Goal: Information Seeking & Learning: Understand process/instructions

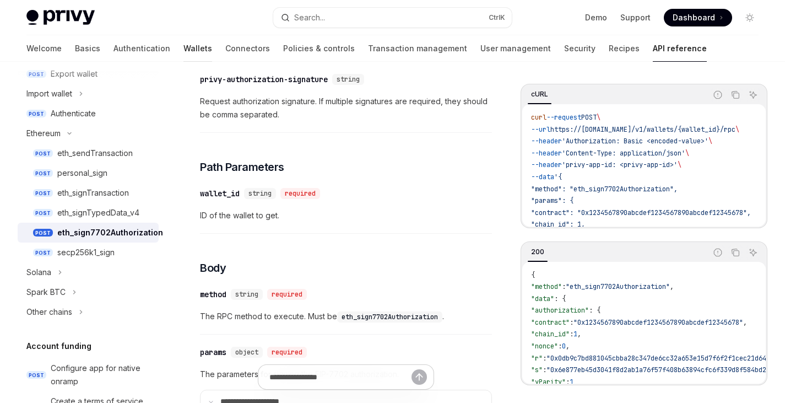
click at [183, 45] on link "Wallets" at bounding box center [197, 48] width 29 height 26
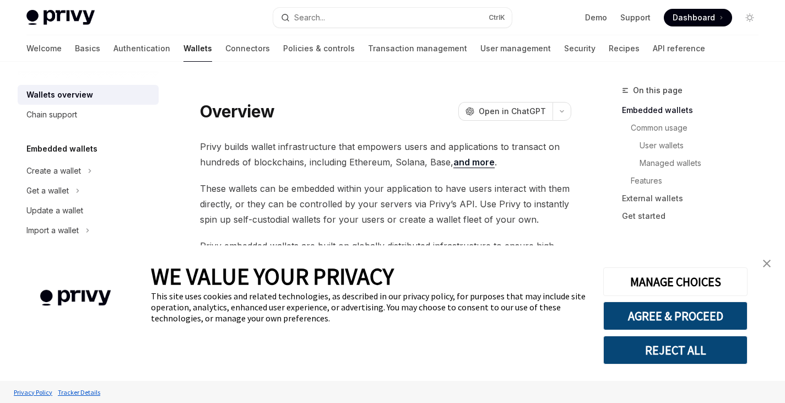
click at [764, 267] on img "close banner" at bounding box center [767, 263] width 8 height 8
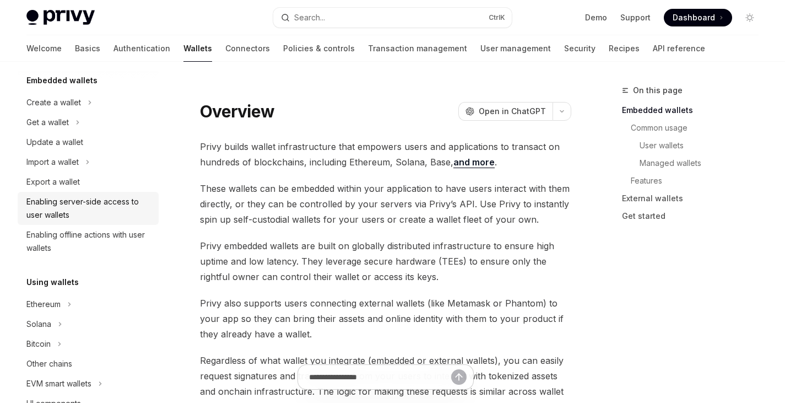
scroll to position [69, 0]
click at [61, 299] on button "Ethereum" at bounding box center [88, 303] width 141 height 20
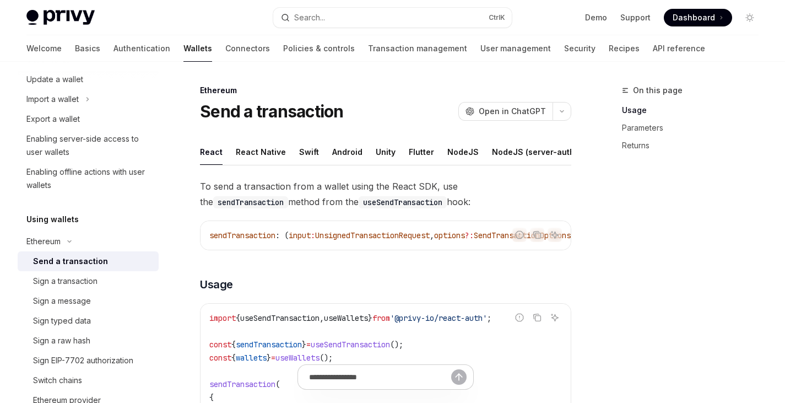
scroll to position [132, 0]
click at [87, 356] on div "Sign EIP-7702 authorization" at bounding box center [83, 359] width 100 height 13
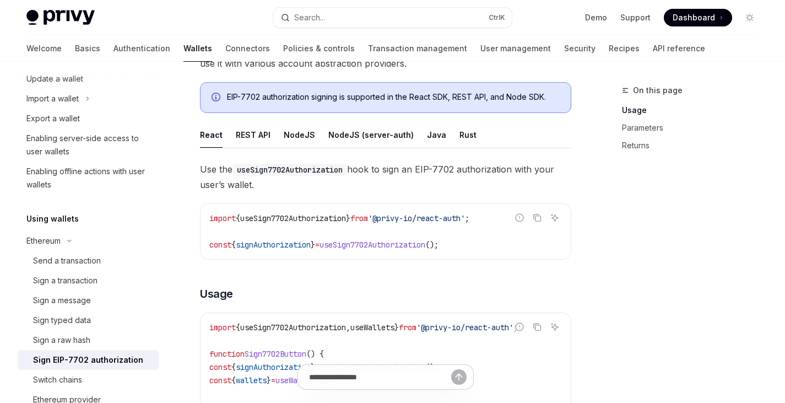
scroll to position [172, 0]
click at [427, 134] on div "Java" at bounding box center [436, 134] width 19 height 26
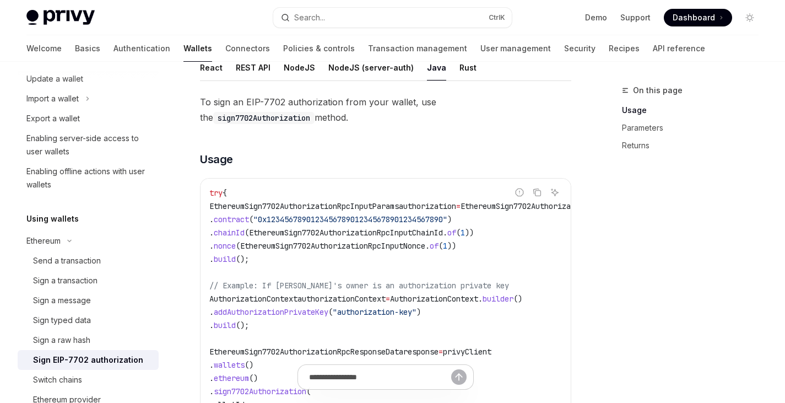
scroll to position [238, 0]
click at [305, 206] on span "EthereumSign7702AuthorizationRpcInputParams" at bounding box center [303, 207] width 189 height 10
copy span "EthereumSign7702AuthorizationRpcInputParams"
click at [305, 206] on span "EthereumSign7702AuthorizationRpcInputParams" at bounding box center [303, 207] width 189 height 10
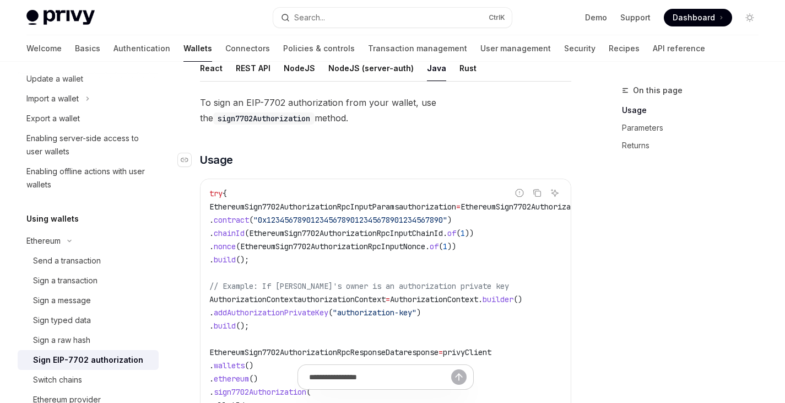
scroll to position [192, 0]
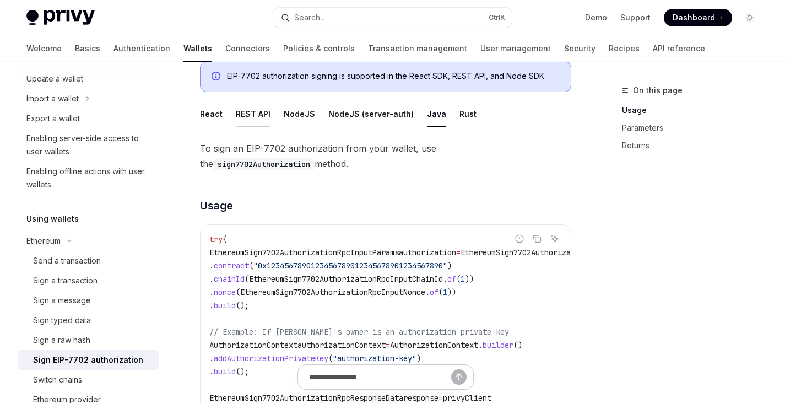
click at [251, 116] on div "REST API" at bounding box center [253, 114] width 35 height 26
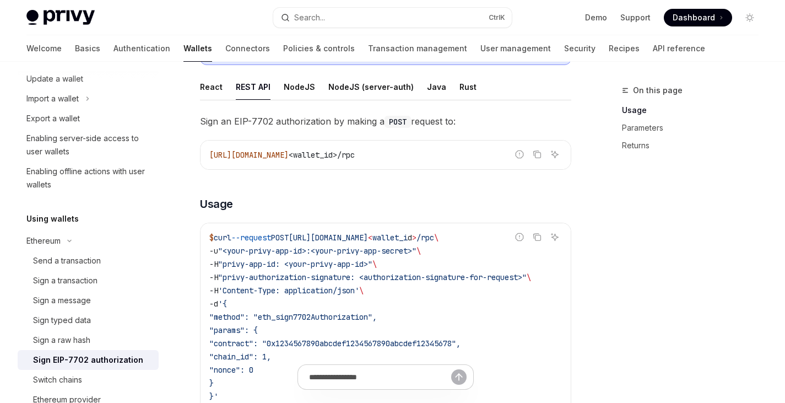
scroll to position [220, 0]
drag, startPoint x: 228, startPoint y: 276, endPoint x: 364, endPoint y: 271, distance: 136.1
click at [364, 272] on span ""privy-authorization-signature: <authorization-signature-for-request>"" at bounding box center [372, 277] width 308 height 10
copy span "privy-authorization-signature"
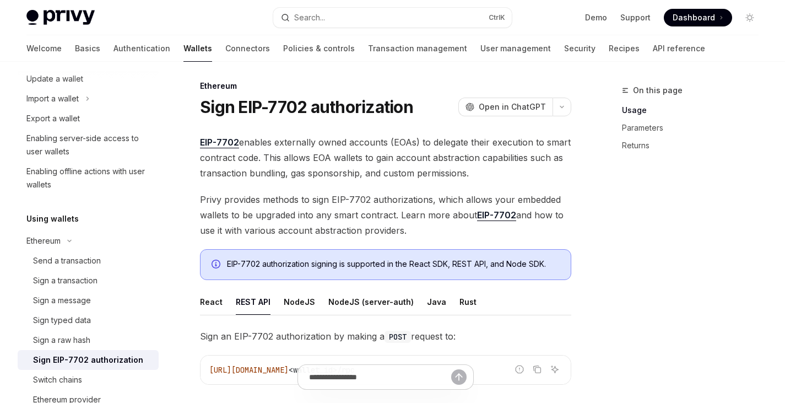
scroll to position [0, 0]
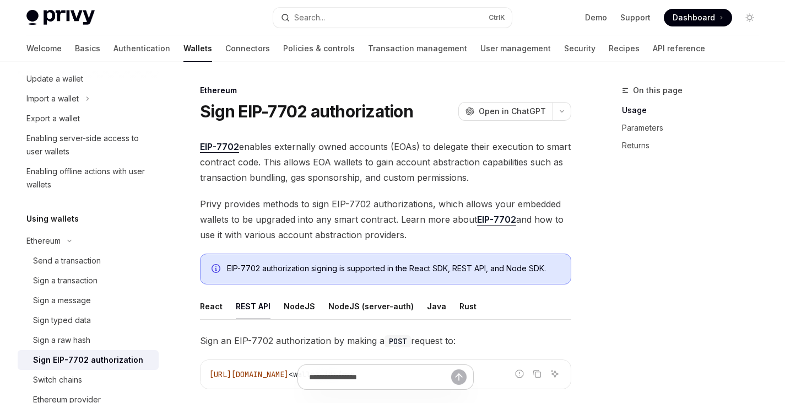
click at [239, 112] on h1 "Sign EIP-7702 authorization" at bounding box center [306, 111] width 213 height 20
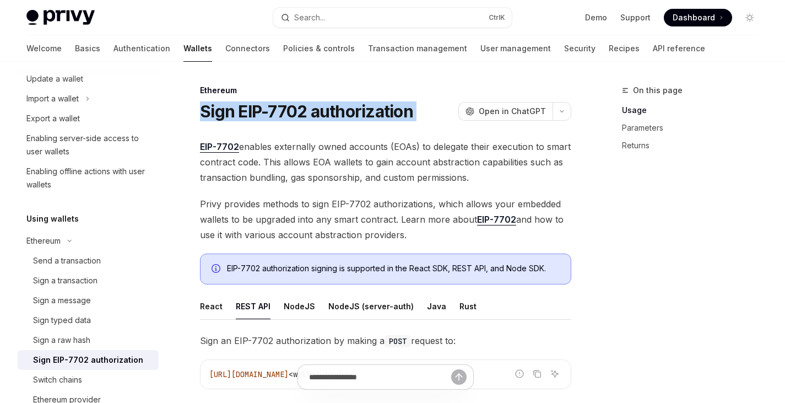
drag, startPoint x: 203, startPoint y: 112, endPoint x: 443, endPoint y: 108, distance: 240.7
click at [443, 108] on div "Sign EIP-7702 authorization OpenAI Open in ChatGPT" at bounding box center [385, 111] width 371 height 20
copy div "Sign EIP-7702 authorization OpenAI"
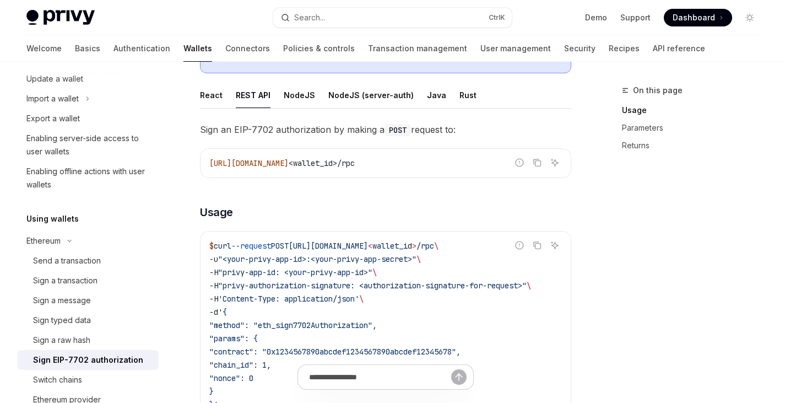
scroll to position [234, 0]
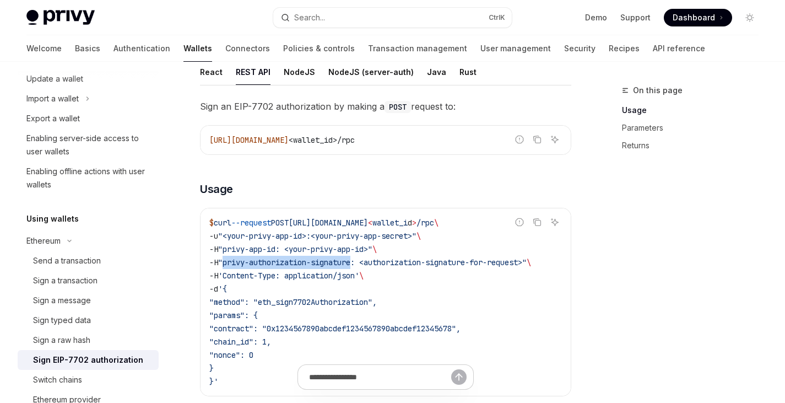
drag, startPoint x: 229, startPoint y: 263, endPoint x: 361, endPoint y: 261, distance: 132.8
click at [361, 261] on span ""privy-authorization-signature: <authorization-signature-for-request>"" at bounding box center [372, 262] width 308 height 10
copy span "privy-authorization-signature"
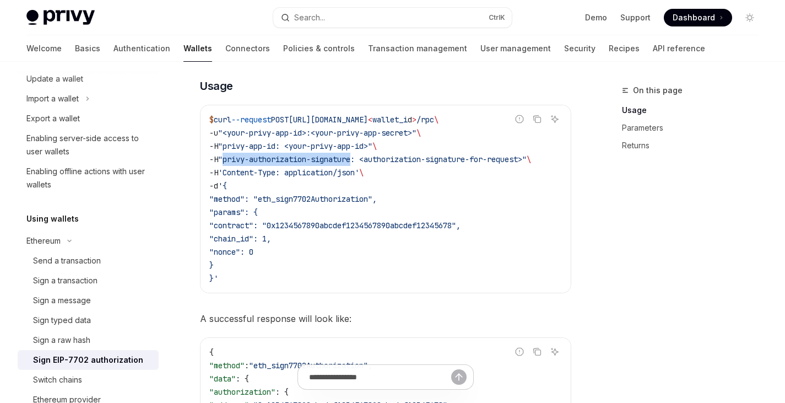
scroll to position [337, 0]
click at [102, 285] on div "Sign a transaction" at bounding box center [92, 280] width 119 height 13
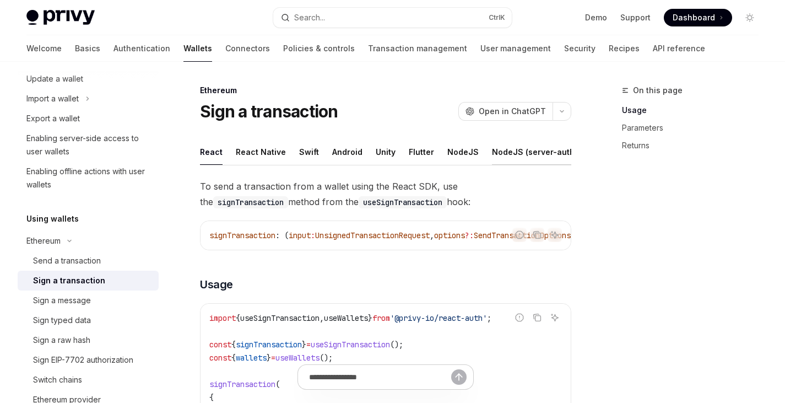
scroll to position [0, 101]
click at [552, 151] on div "REST API" at bounding box center [569, 152] width 35 height 26
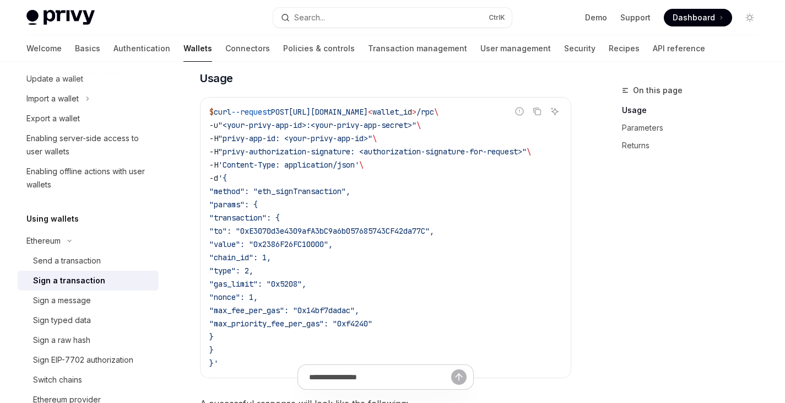
scroll to position [191, 0]
click at [653, 50] on link "API reference" at bounding box center [679, 48] width 52 height 26
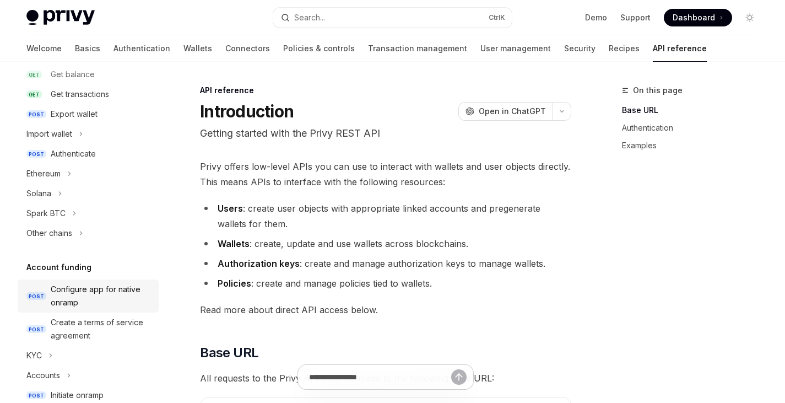
scroll to position [208, 0]
click at [61, 176] on div "Ethereum" at bounding box center [43, 174] width 34 height 13
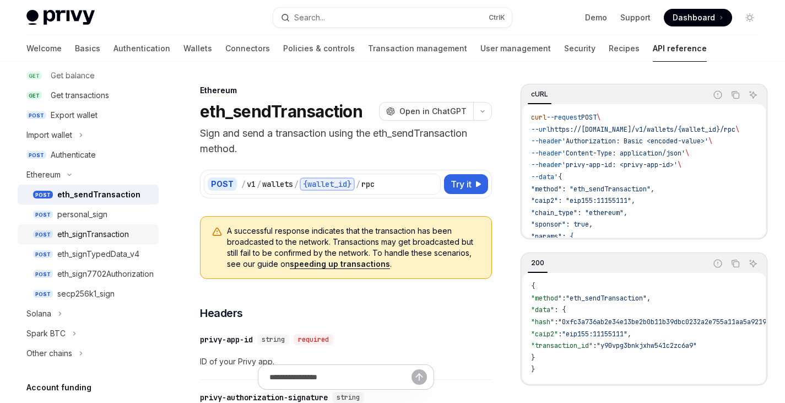
click at [86, 237] on div "eth_signTransaction" at bounding box center [93, 233] width 72 height 13
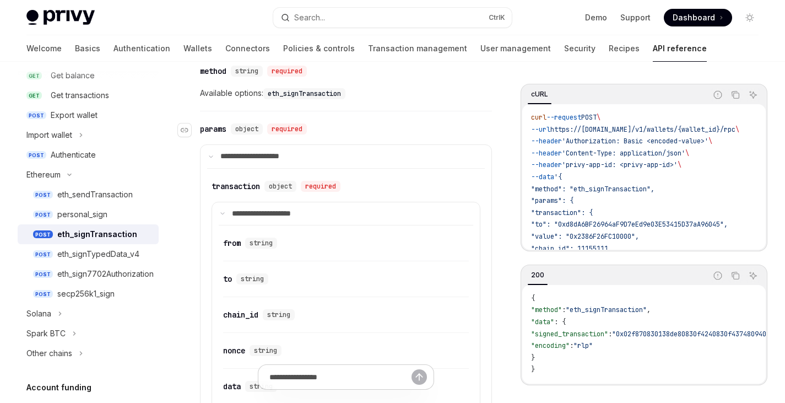
scroll to position [453, 0]
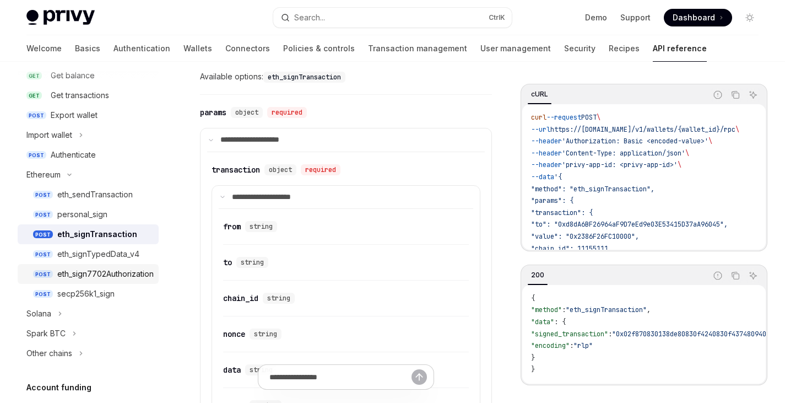
click at [109, 277] on div "eth_sign7702Authorization" at bounding box center [105, 273] width 96 height 13
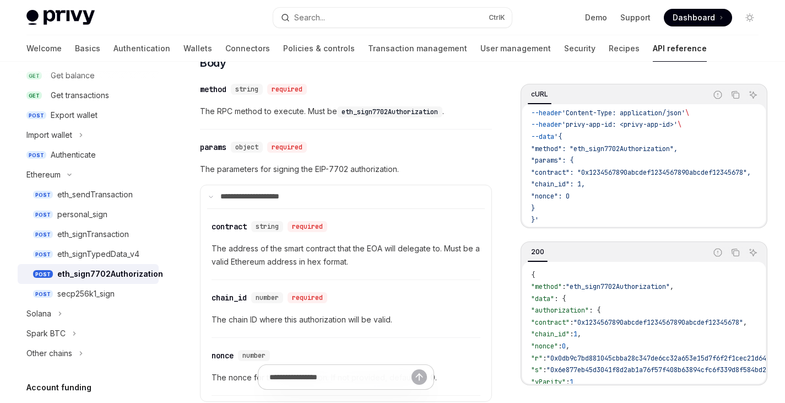
scroll to position [433, 0]
click at [113, 47] on link "Authentication" at bounding box center [141, 48] width 57 height 26
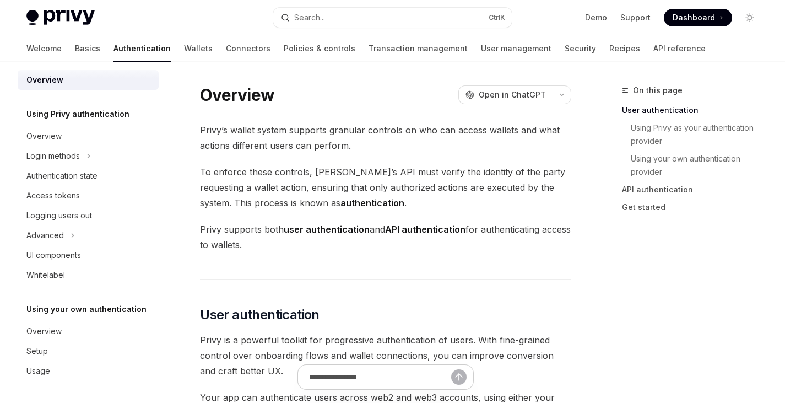
scroll to position [9, 0]
click at [184, 50] on link "Wallets" at bounding box center [198, 48] width 29 height 26
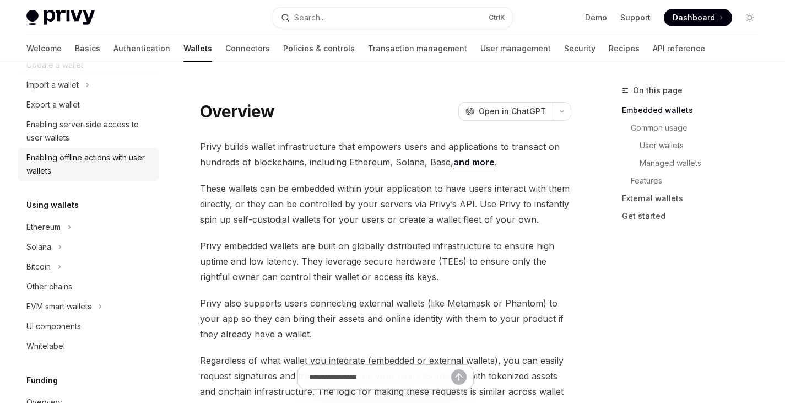
scroll to position [148, 0]
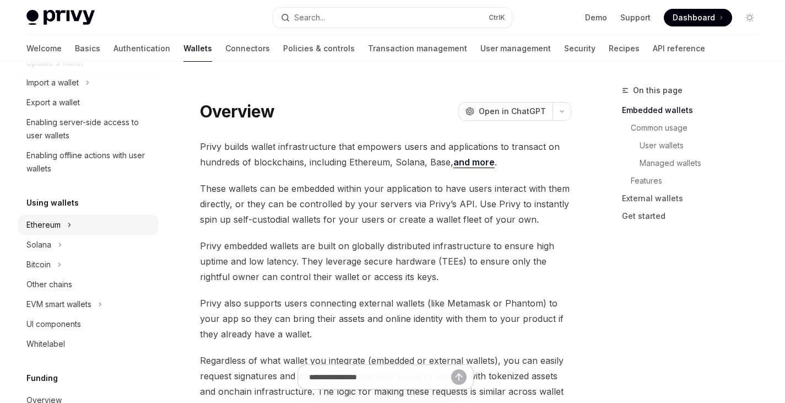
click at [44, 226] on div "Ethereum" at bounding box center [43, 224] width 34 height 13
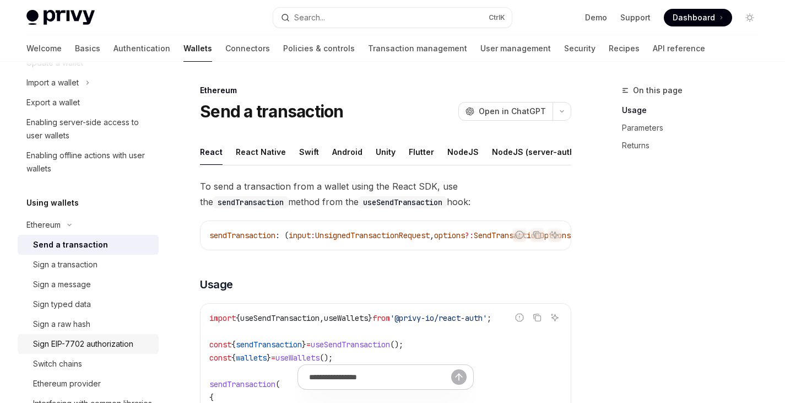
click at [88, 344] on div "Sign EIP-7702 authorization" at bounding box center [83, 343] width 100 height 13
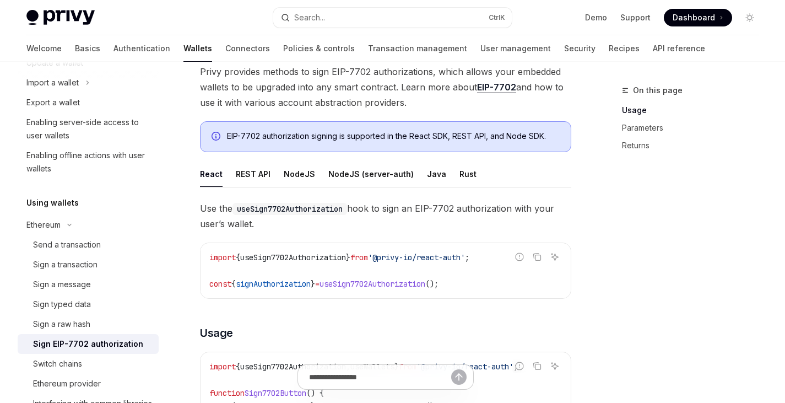
scroll to position [133, 0]
click at [249, 172] on div "REST API" at bounding box center [253, 173] width 35 height 26
type textarea "*"
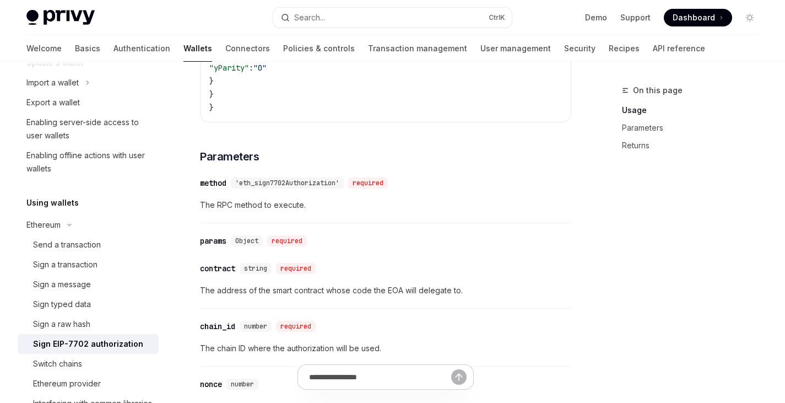
scroll to position [741, 0]
click at [332, 21] on button "Search... Ctrl K" at bounding box center [392, 18] width 238 height 20
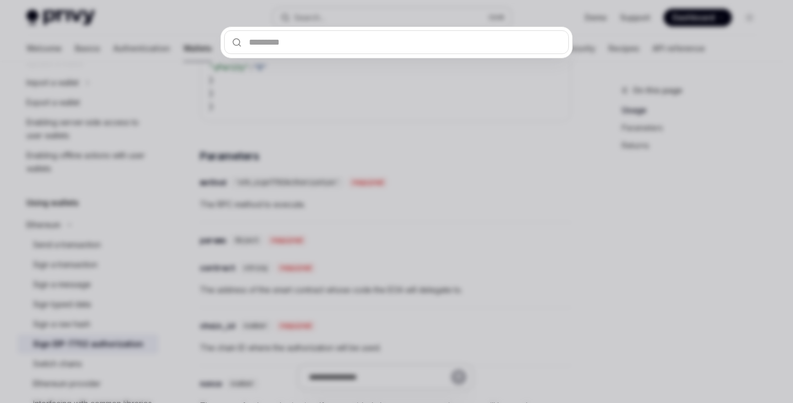
type input "**********"
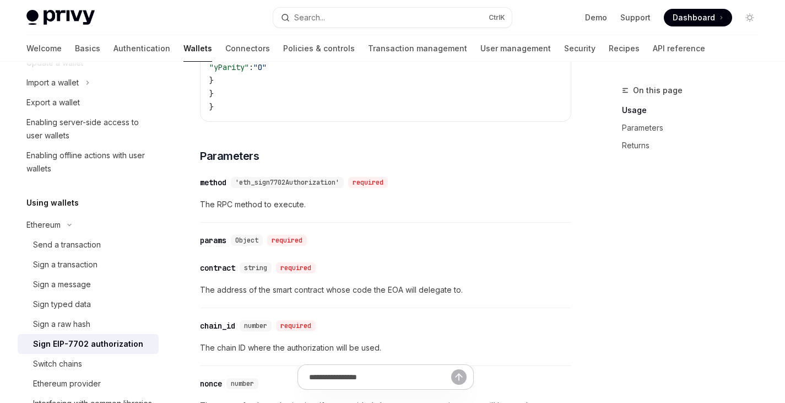
type textarea "*"
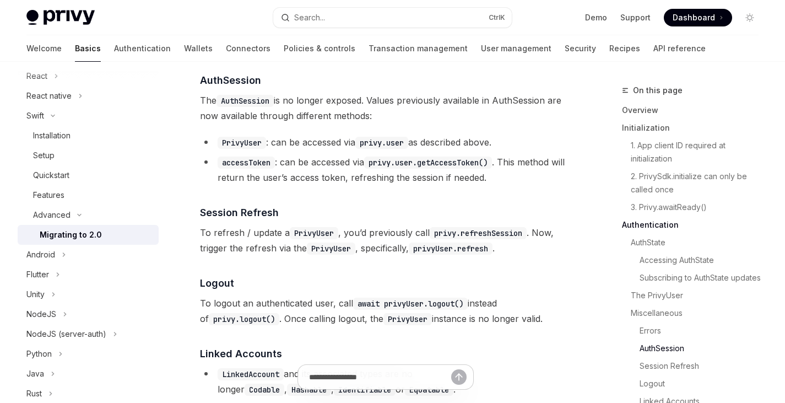
scroll to position [2035, 0]
drag, startPoint x: 498, startPoint y: 156, endPoint x: 376, endPoint y: 156, distance: 122.8
click at [376, 157] on code "privy.user.getAccessToken()" at bounding box center [428, 163] width 128 height 12
copy code "privy.user.getAccessToken()"
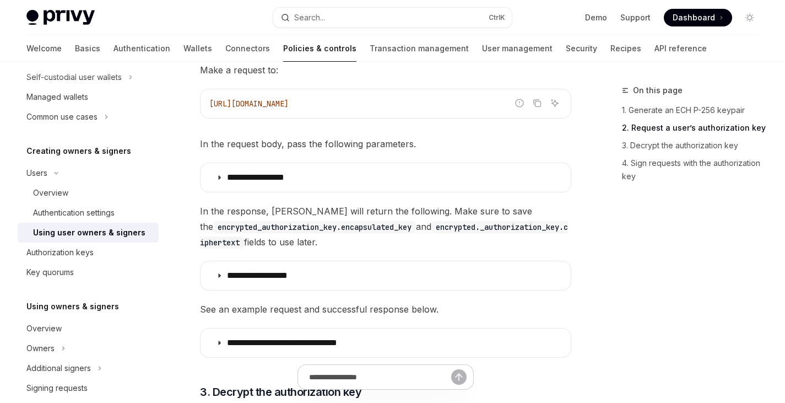
scroll to position [1034, 0]
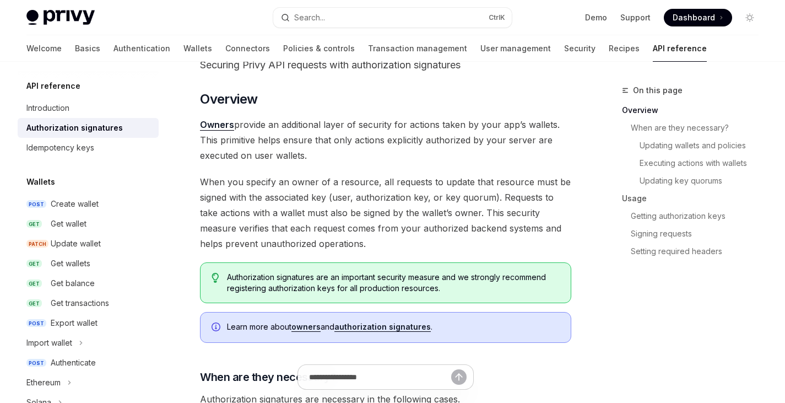
scroll to position [69, 0]
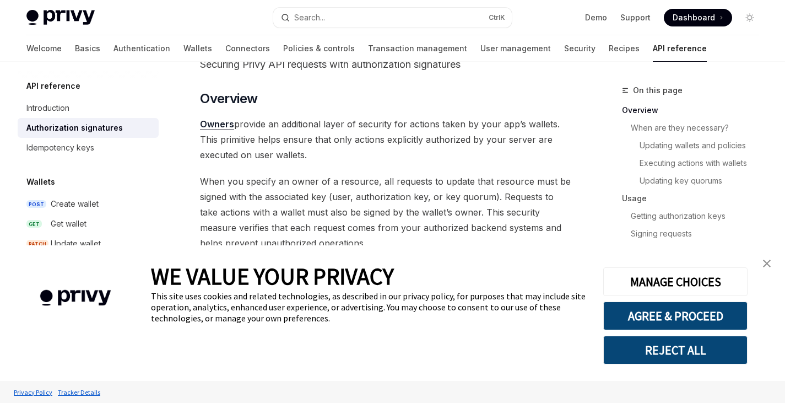
click at [766, 265] on img "close banner" at bounding box center [767, 263] width 8 height 8
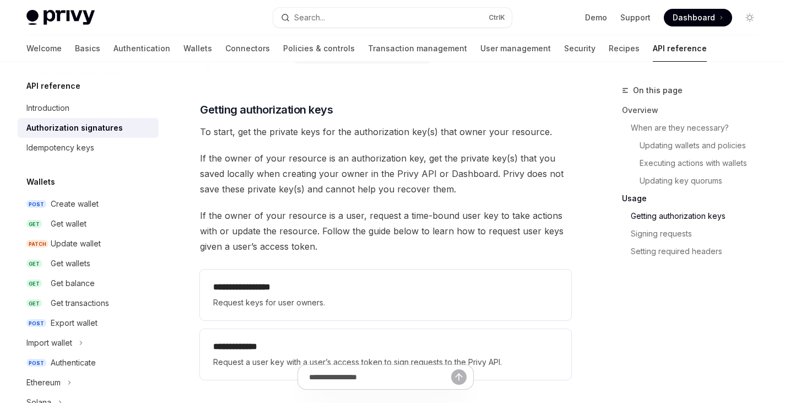
scroll to position [1427, 0]
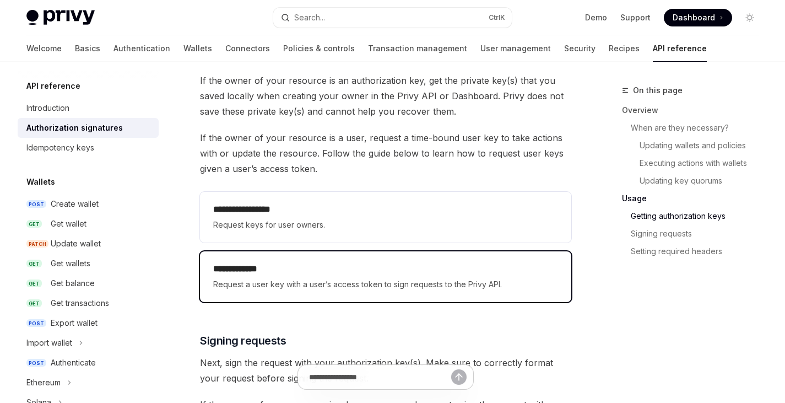
click at [274, 283] on span "Request a user key with a user’s access token to sign requests to the Privy API." at bounding box center [385, 284] width 345 height 13
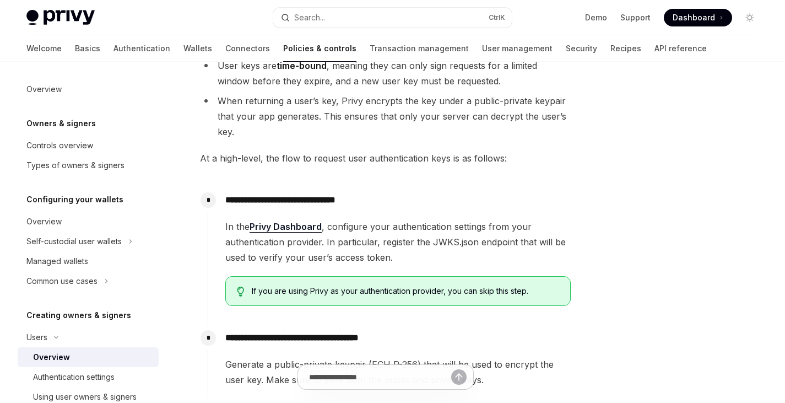
scroll to position [253, 0]
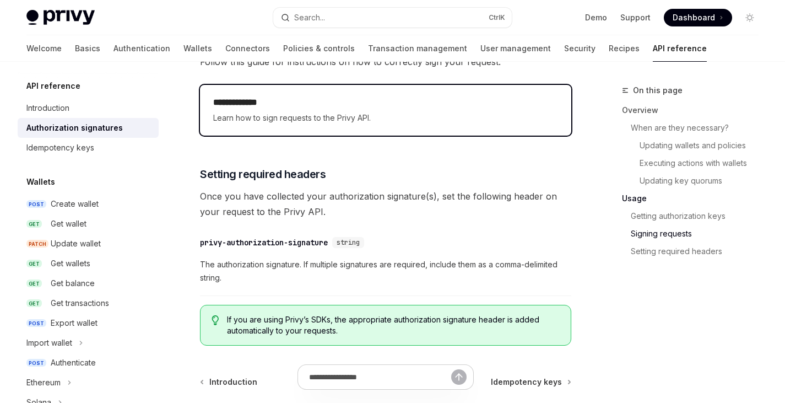
scroll to position [1810, 0]
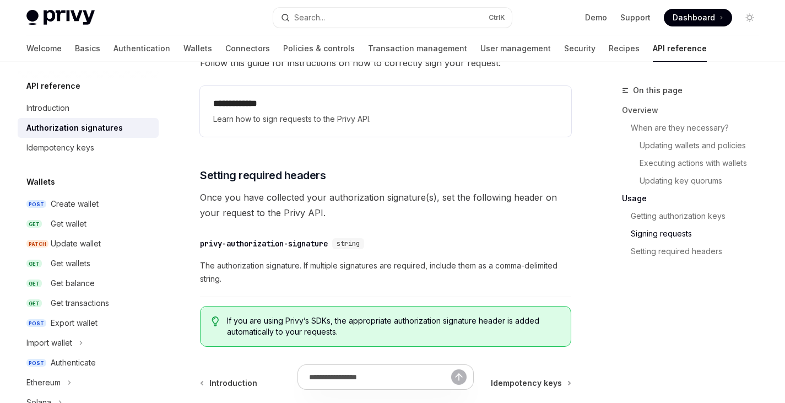
click at [398, 197] on span "Once you have collected your authorization signature(s), set the following head…" at bounding box center [385, 204] width 371 height 31
click at [474, 199] on span "Once you have collected your authorization signature(s), set the following head…" at bounding box center [385, 204] width 371 height 31
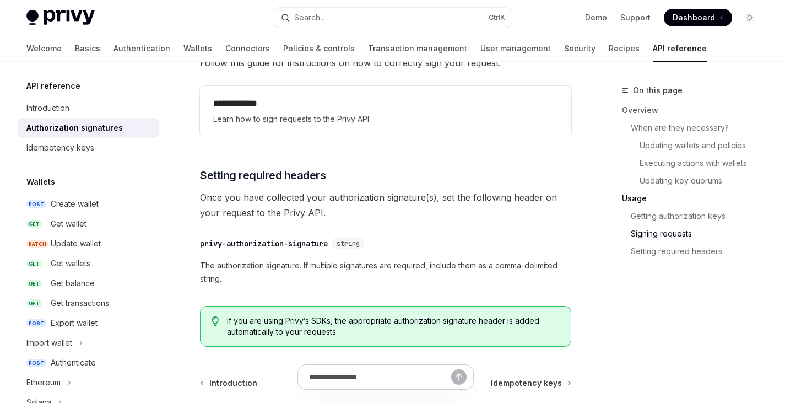
click at [450, 200] on span "Once you have collected your authorization signature(s), set the following head…" at bounding box center [385, 204] width 371 height 31
click at [387, 216] on span "Once you have collected your authorization signature(s), set the following head…" at bounding box center [385, 204] width 371 height 31
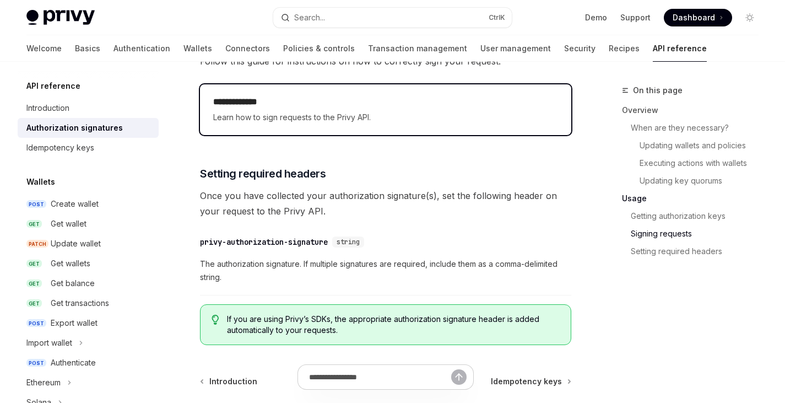
click at [289, 99] on h2 "**********" at bounding box center [385, 101] width 345 height 13
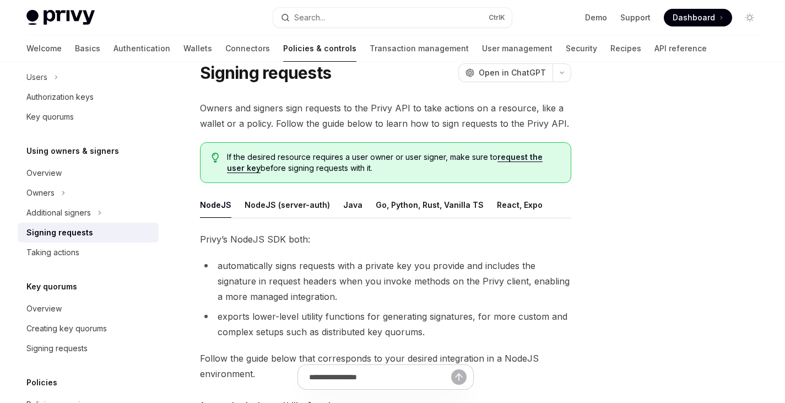
scroll to position [39, 0]
click at [349, 205] on div "Java" at bounding box center [352, 204] width 19 height 26
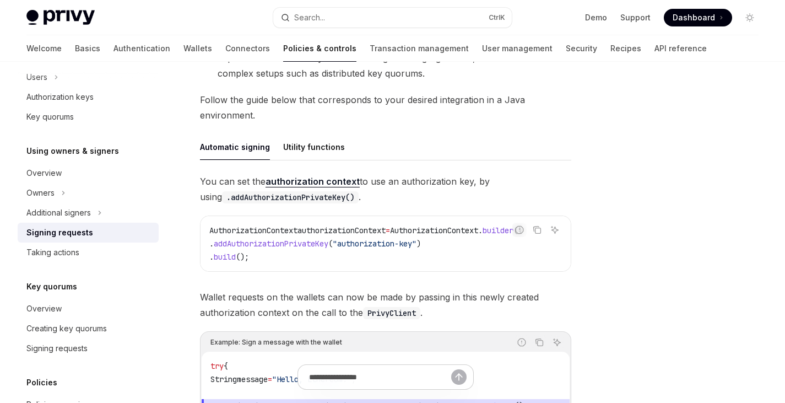
scroll to position [498, 0]
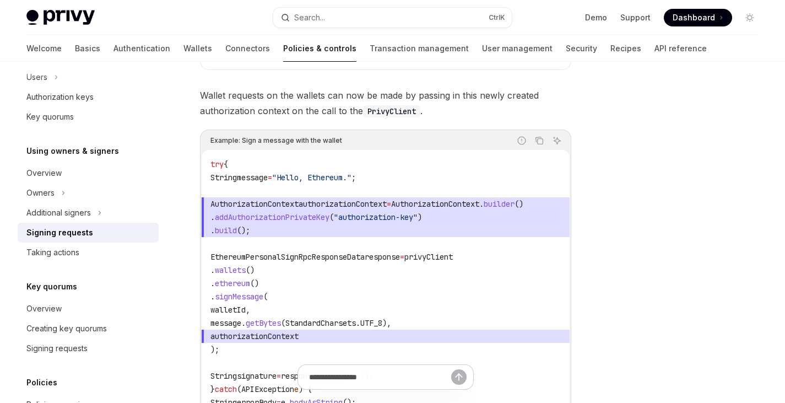
click at [333, 259] on span "EthereumPersonalSignRpcResponseData" at bounding box center [287, 257] width 154 height 10
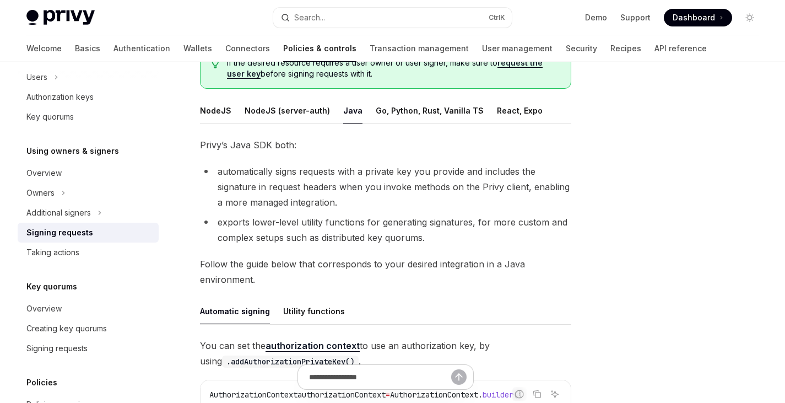
scroll to position [132, 0]
click at [215, 110] on div "NodeJS" at bounding box center [215, 111] width 31 height 26
type textarea "*"
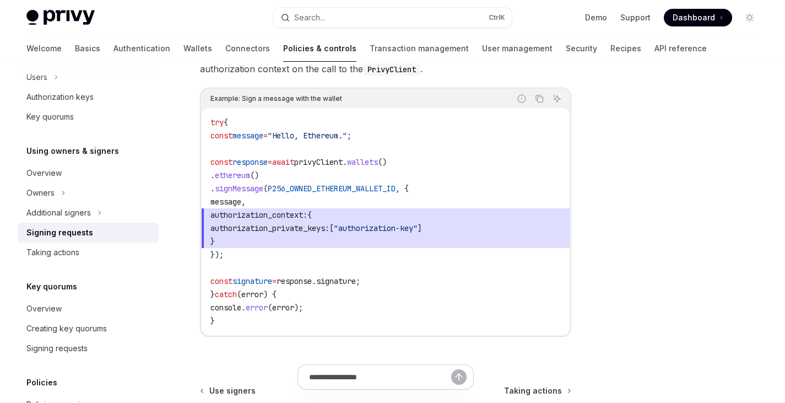
scroll to position [546, 0]
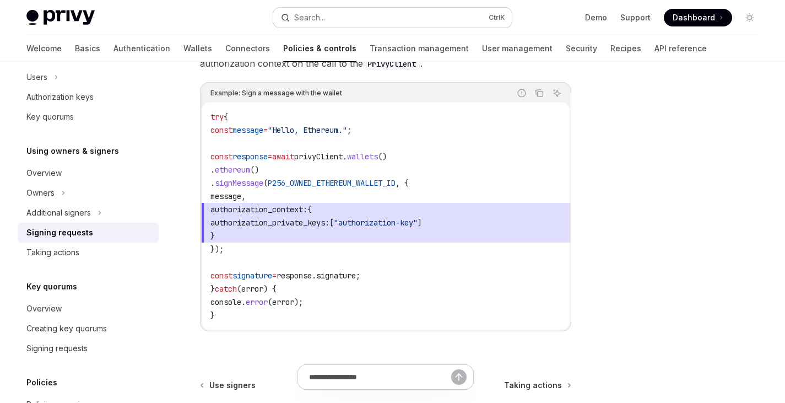
click at [335, 14] on button "Search... Ctrl K" at bounding box center [392, 18] width 238 height 20
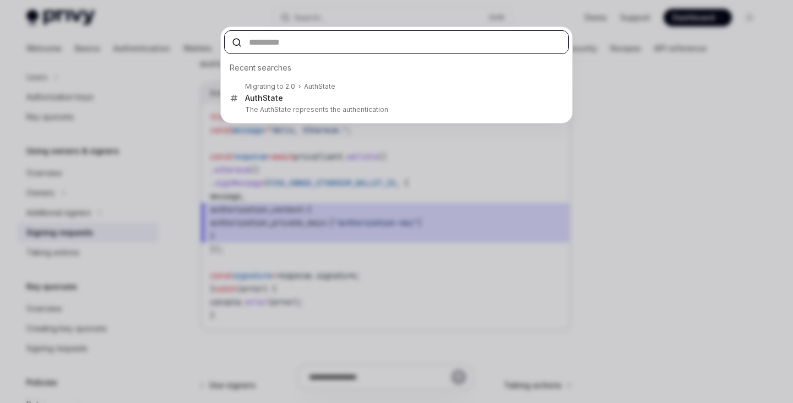
paste input "**********"
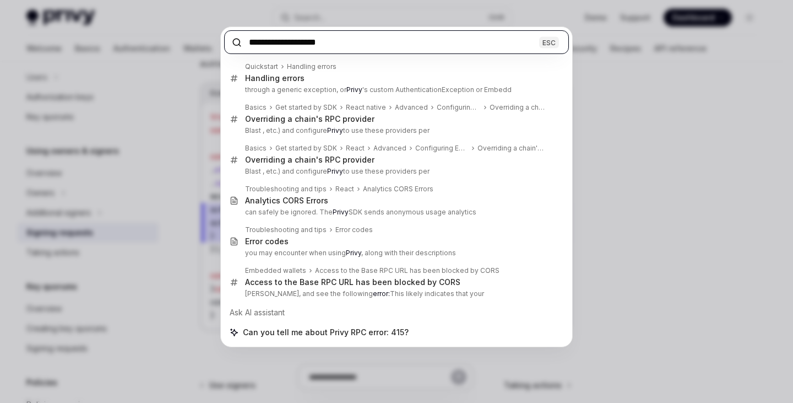
type input "**********"
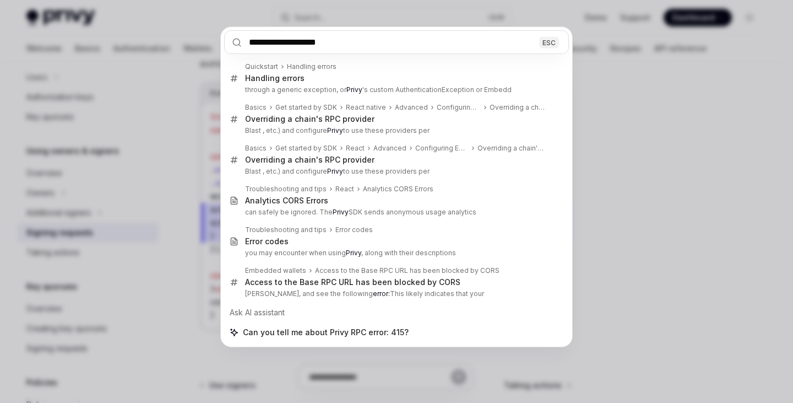
click at [0, 258] on div "**********" at bounding box center [396, 201] width 793 height 403
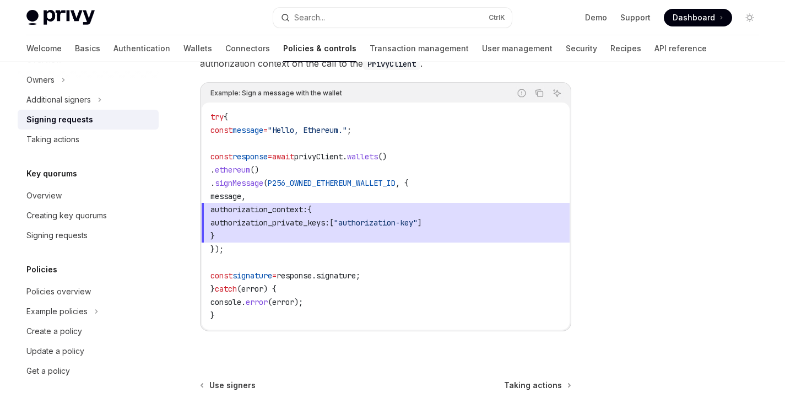
scroll to position [670, 0]
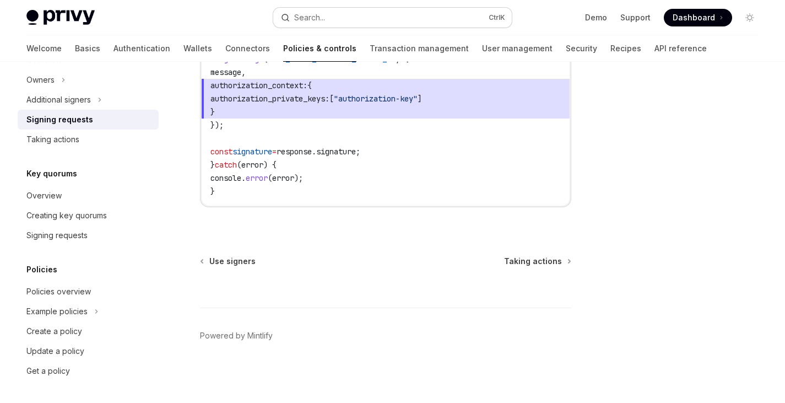
click at [353, 14] on button "Search... Ctrl K" at bounding box center [392, 18] width 238 height 20
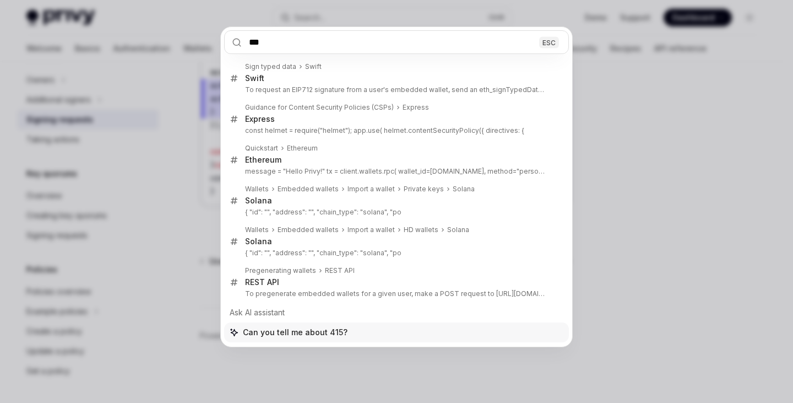
type input "***"
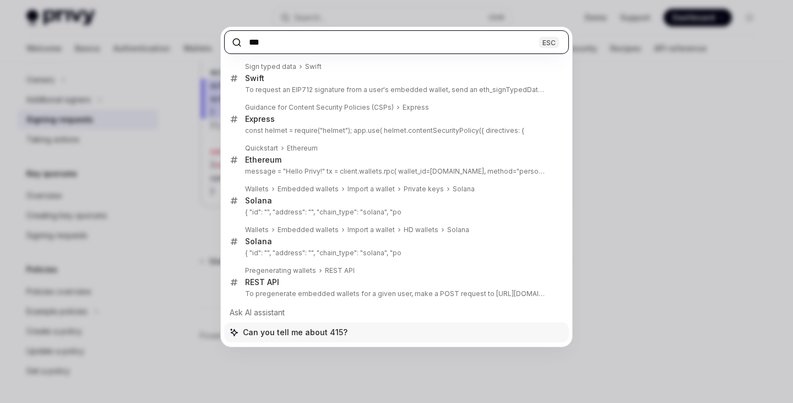
type textarea "*"
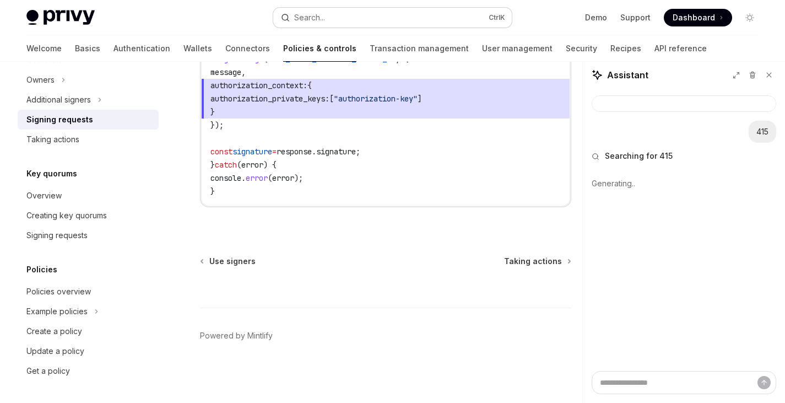
type textarea "*"
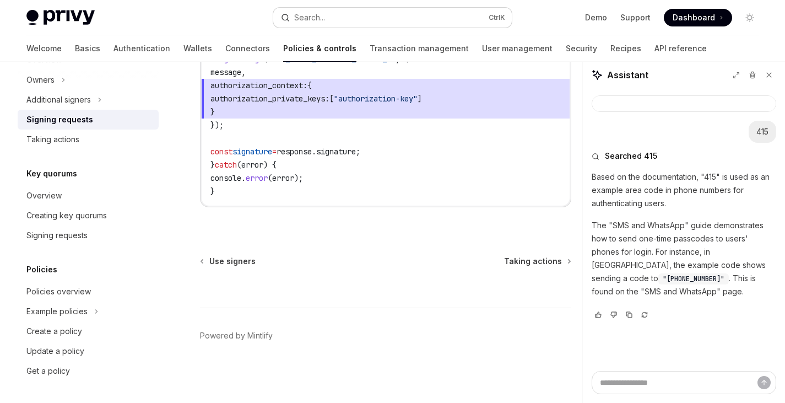
click at [332, 19] on button "Search... Ctrl K" at bounding box center [392, 18] width 238 height 20
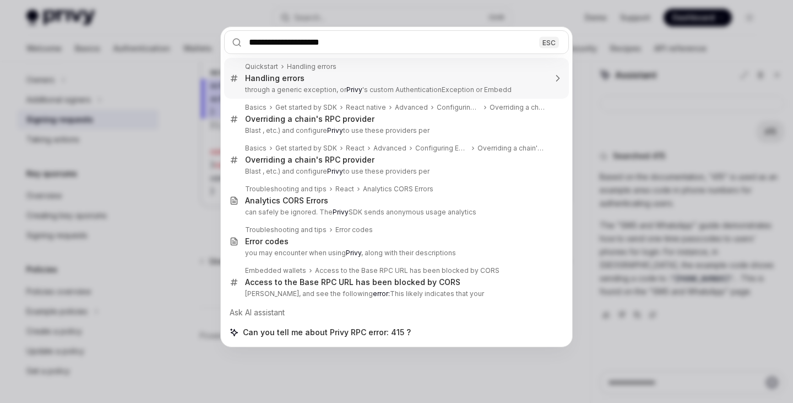
type input "**********"
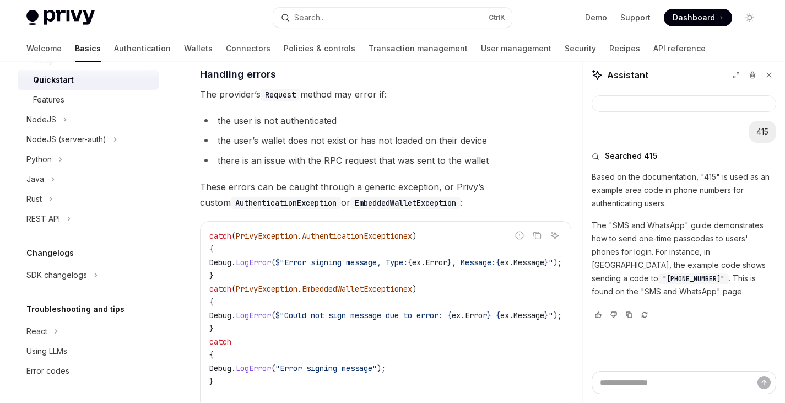
scroll to position [2836, 0]
click at [53, 372] on div "Error codes" at bounding box center [47, 370] width 43 height 13
type textarea "*"
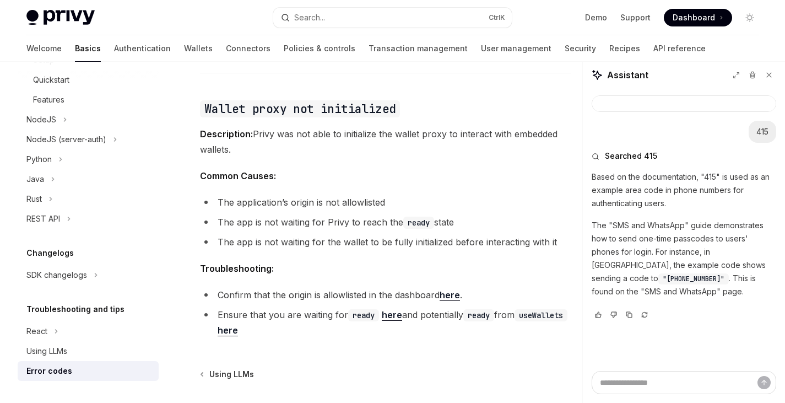
scroll to position [1883, 0]
